Goal: Task Accomplishment & Management: Use online tool/utility

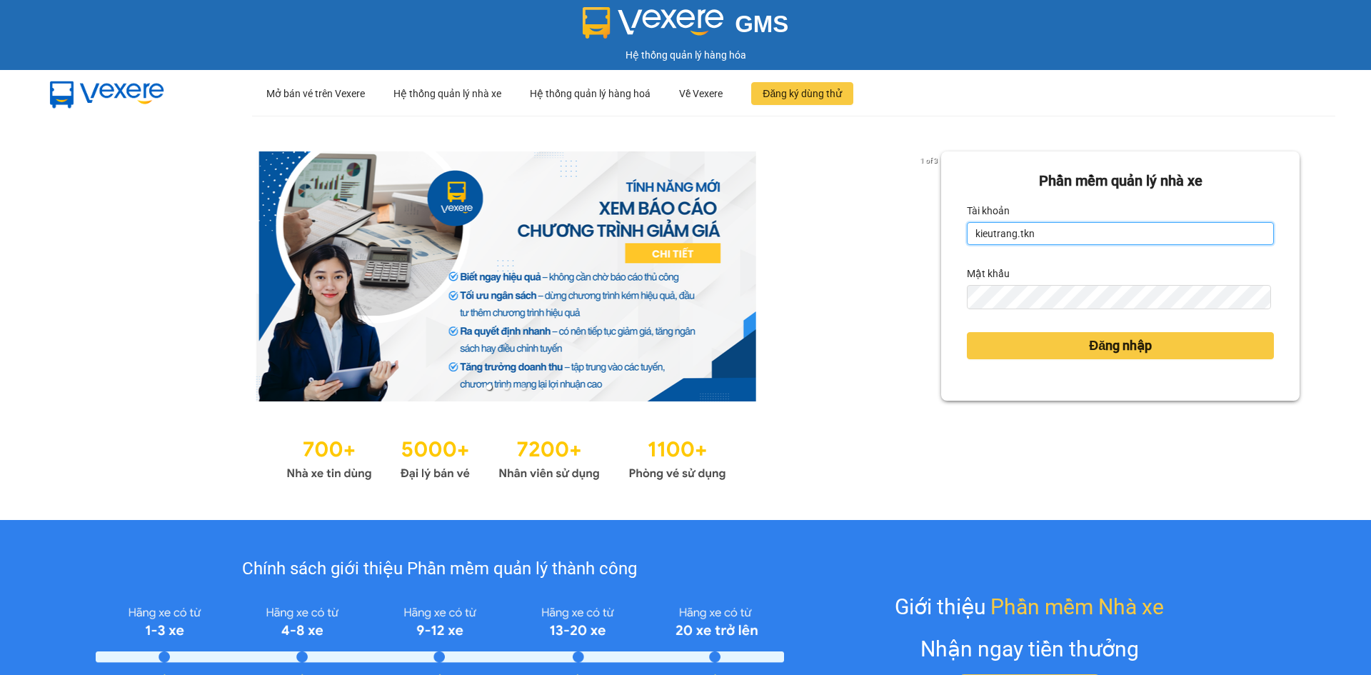
click at [1044, 239] on input "kieutrang.tkn" at bounding box center [1120, 233] width 307 height 23
type input "vocongchanh.tkn"
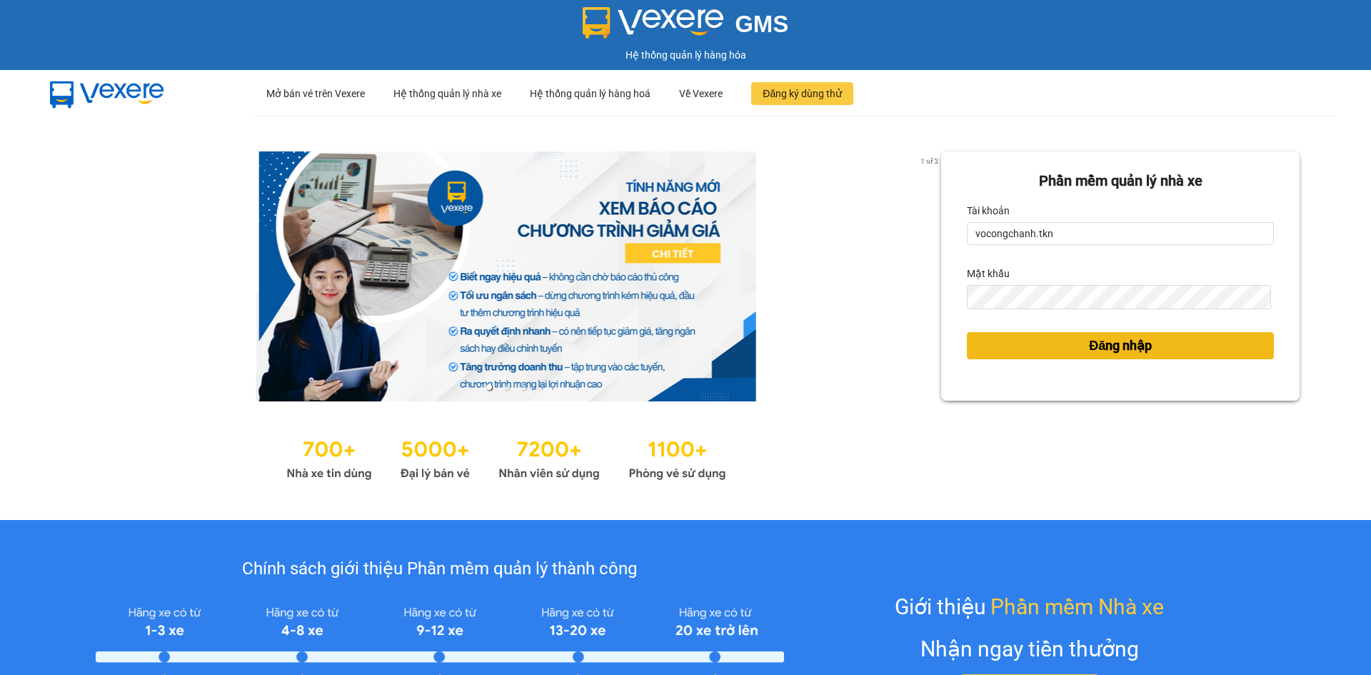
click at [1065, 354] on button "Đăng nhập" at bounding box center [1120, 345] width 307 height 27
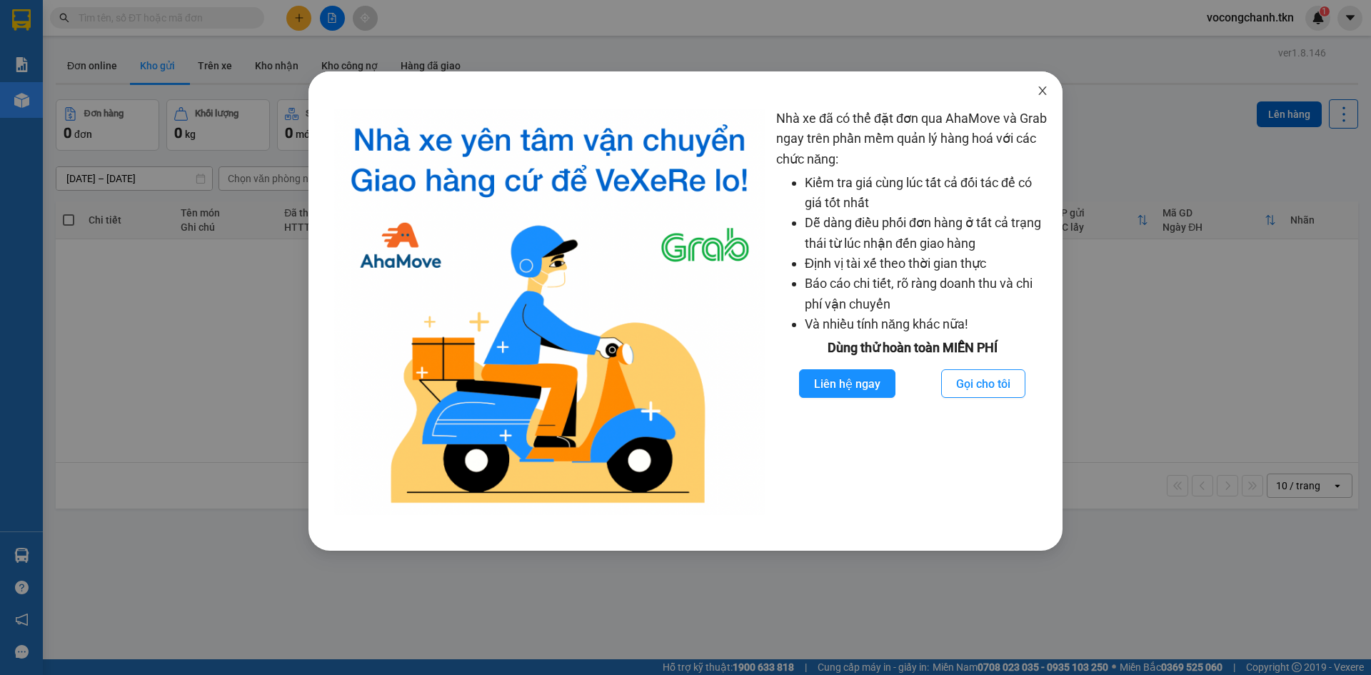
click at [1044, 95] on icon "close" at bounding box center [1042, 90] width 11 height 11
